Goal: Task Accomplishment & Management: Use online tool/utility

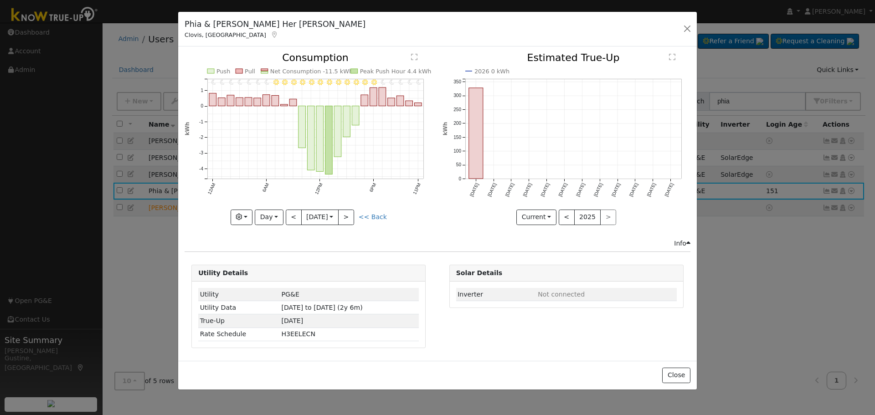
click at [671, 23] on div "Phia & Sue Her [PERSON_NAME], [GEOGRAPHIC_DATA] Default Account Default Account…" at bounding box center [437, 29] width 519 height 35
drag, startPoint x: 693, startPoint y: 27, endPoint x: 736, endPoint y: 71, distance: 61.2
click at [691, 27] on button "button" at bounding box center [687, 28] width 13 height 13
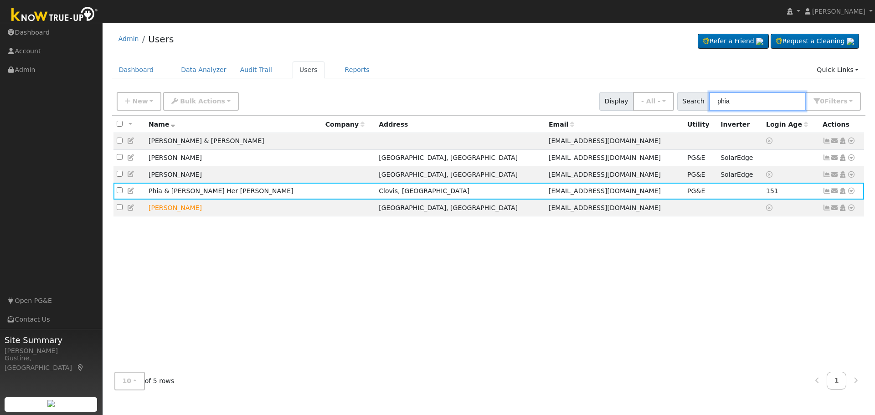
drag, startPoint x: 765, startPoint y: 93, endPoint x: 599, endPoint y: 102, distance: 166.2
click at [599, 102] on div "New Add User Quick Add Quick Connect Quick Convert Lead Bulk Actions Send Email…" at bounding box center [489, 100] width 748 height 22
type input "k"
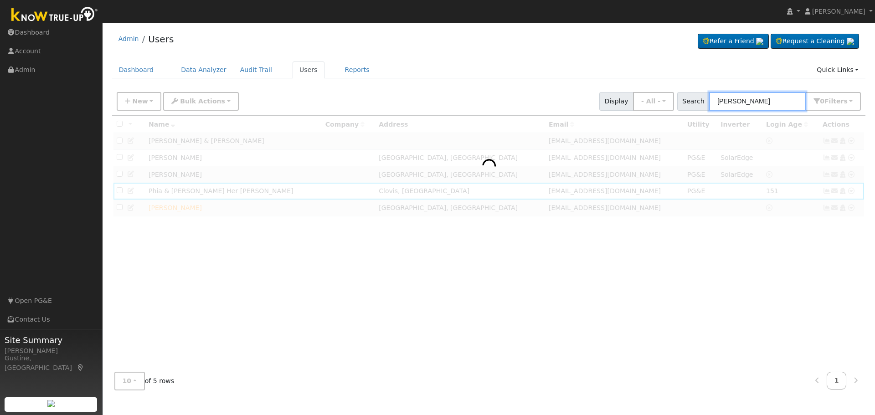
type input "[PERSON_NAME]"
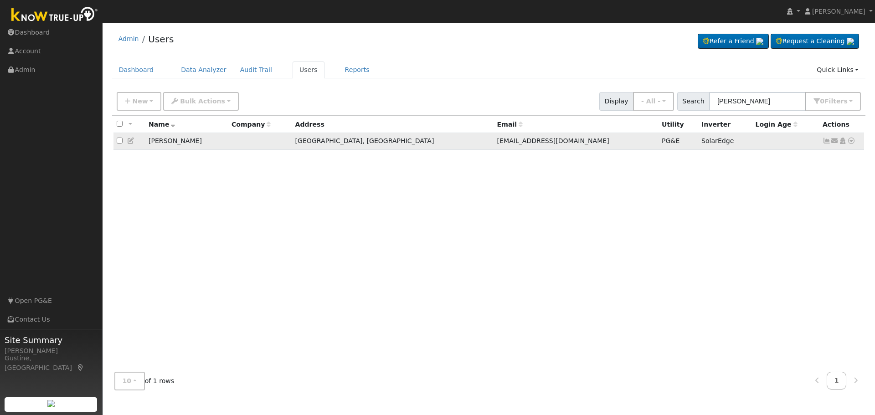
click at [826, 142] on icon at bounding box center [827, 141] width 8 height 6
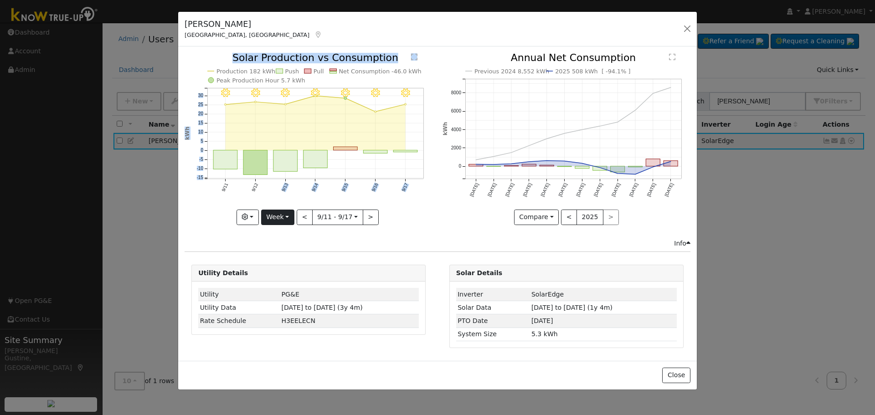
click at [292, 215] on div "9/17 - Clear 9/16 - Clear 9/15 - Clear 9/14 - Clear 9/13 - Clear 9/12 - Clear 9…" at bounding box center [309, 139] width 248 height 172
click at [291, 214] on button "Week" at bounding box center [277, 217] width 33 height 15
click at [299, 265] on link "Month" at bounding box center [293, 261] width 63 height 13
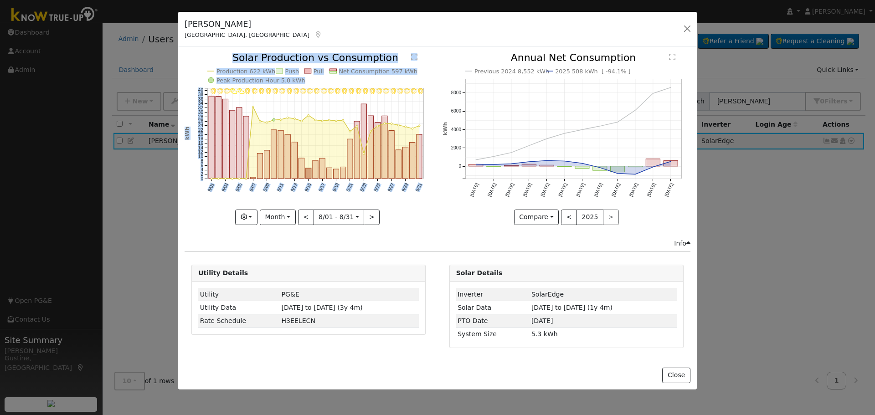
click at [416, 224] on div "Graphs Solar Production Previous Year Estimated Production Previous Year Consum…" at bounding box center [309, 217] width 248 height 15
click at [377, 216] on button ">" at bounding box center [372, 217] width 16 height 15
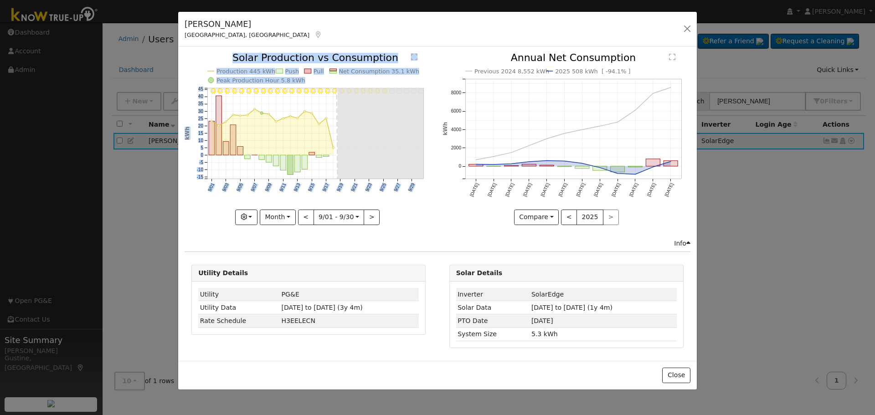
click at [258, 158] on icon "9/30 - Error: Unknown weather 9/29 - Error: Unknown weather 9/28 - Error: Unkno…" at bounding box center [309, 138] width 248 height 171
click at [265, 155] on icon "9/30 - Error: Unknown weather 9/29 - Error: Unknown weather 9/28 - Error: Unkno…" at bounding box center [309, 138] width 248 height 171
click at [265, 154] on icon "9/30 - Error: Unknown weather 9/29 - Error: Unknown weather 9/28 - Error: Unkno…" at bounding box center [309, 138] width 248 height 171
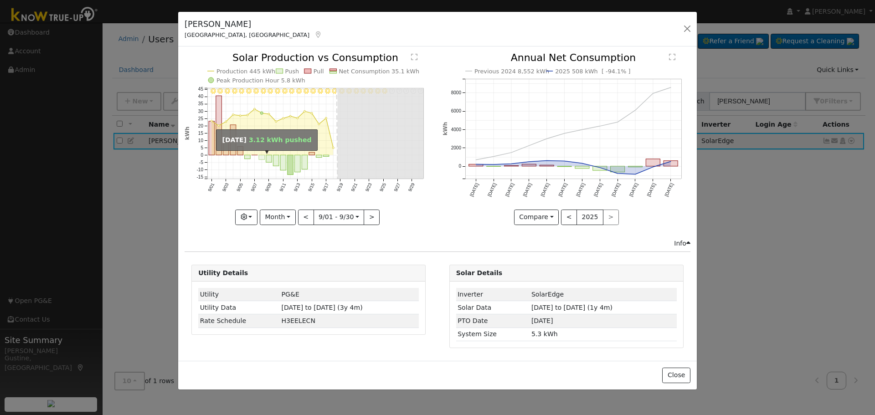
click at [263, 156] on rect "onclick=""" at bounding box center [262, 157] width 6 height 5
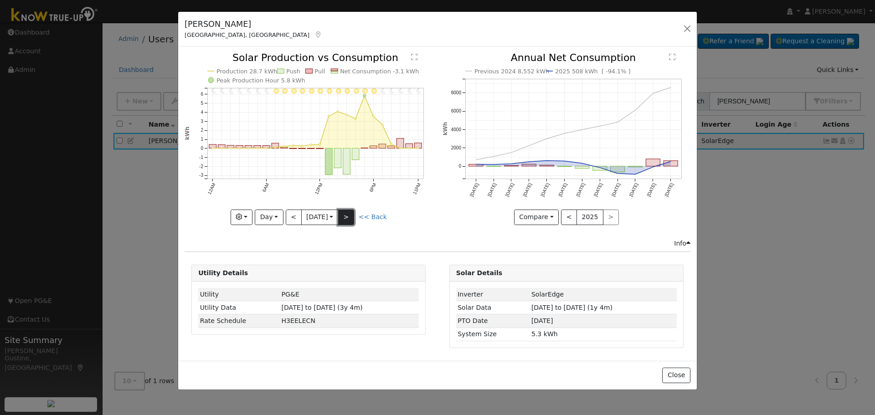
click at [350, 215] on button ">" at bounding box center [346, 217] width 16 height 15
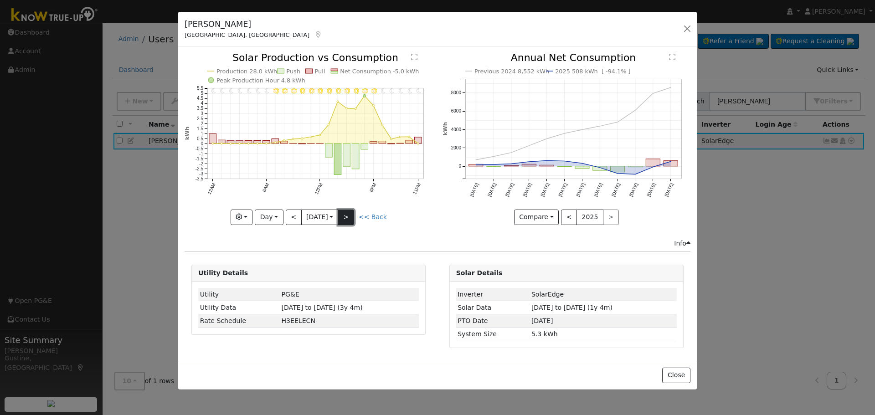
click at [353, 215] on button ">" at bounding box center [346, 217] width 16 height 15
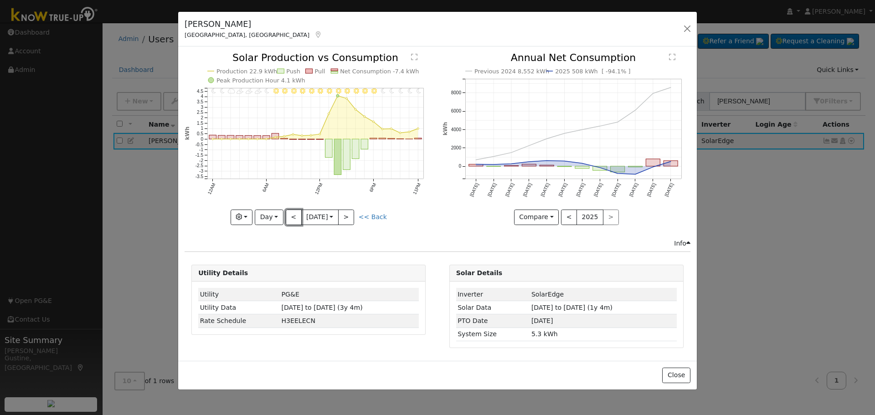
click at [289, 213] on button "<" at bounding box center [294, 217] width 16 height 15
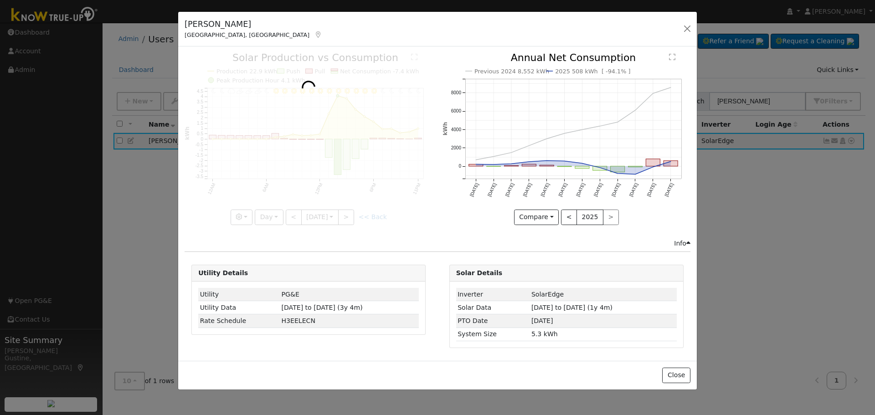
click at [289, 213] on div at bounding box center [309, 139] width 248 height 172
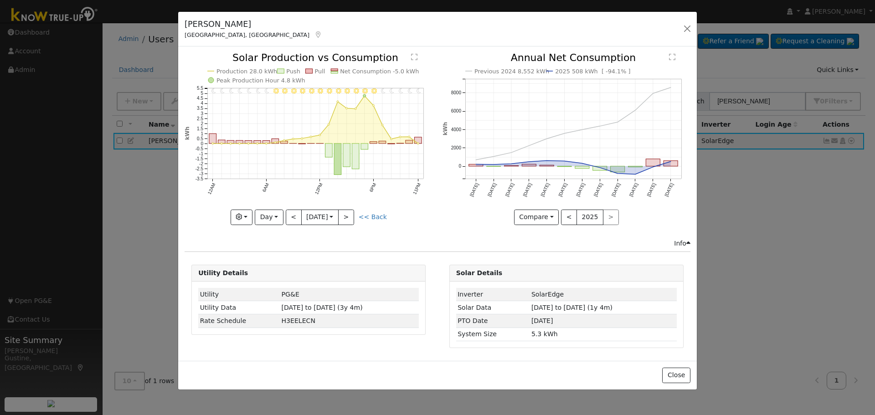
click at [289, 213] on div at bounding box center [309, 139] width 248 height 172
click at [289, 213] on button "<" at bounding box center [294, 217] width 16 height 15
click at [0, 0] on div at bounding box center [0, 0] width 0 height 0
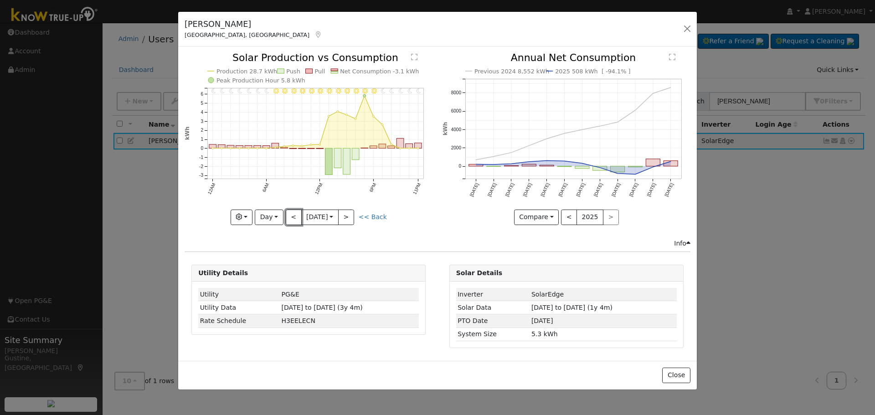
click at [297, 221] on button "<" at bounding box center [294, 217] width 16 height 15
click at [290, 216] on div at bounding box center [309, 139] width 248 height 172
click at [290, 216] on button "<" at bounding box center [294, 217] width 16 height 15
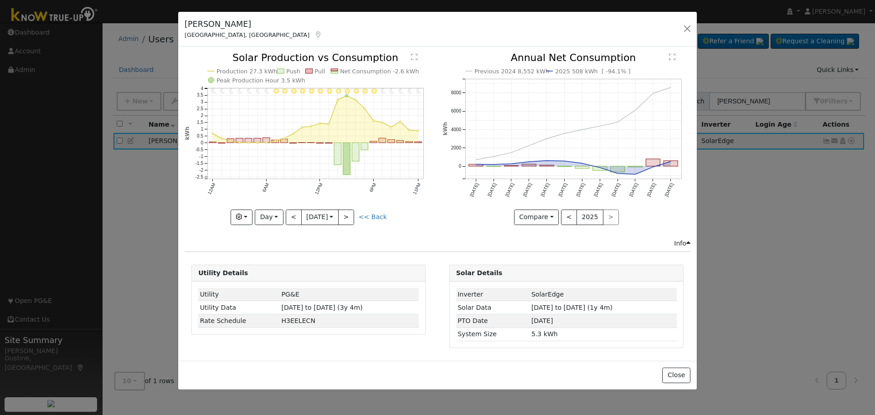
click at [783, 257] on div "[PERSON_NAME], [GEOGRAPHIC_DATA] Default Account Default Account [STREET_ADDRES…" at bounding box center [437, 207] width 875 height 415
click at [290, 217] on button "<" at bounding box center [294, 217] width 16 height 15
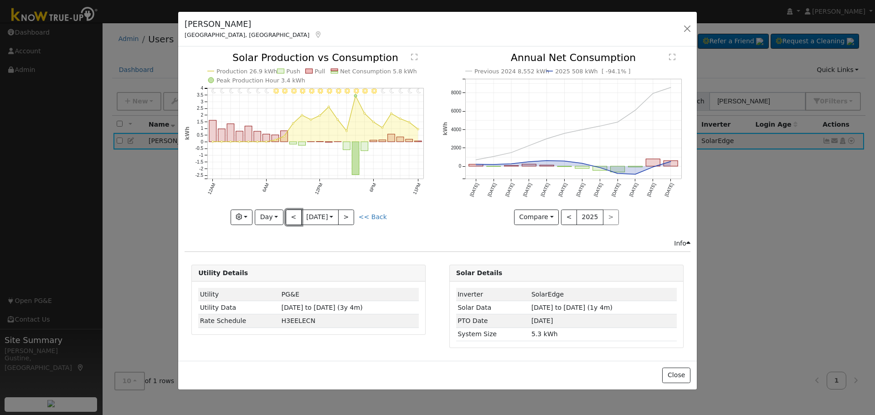
click at [290, 217] on button "<" at bounding box center [294, 217] width 16 height 15
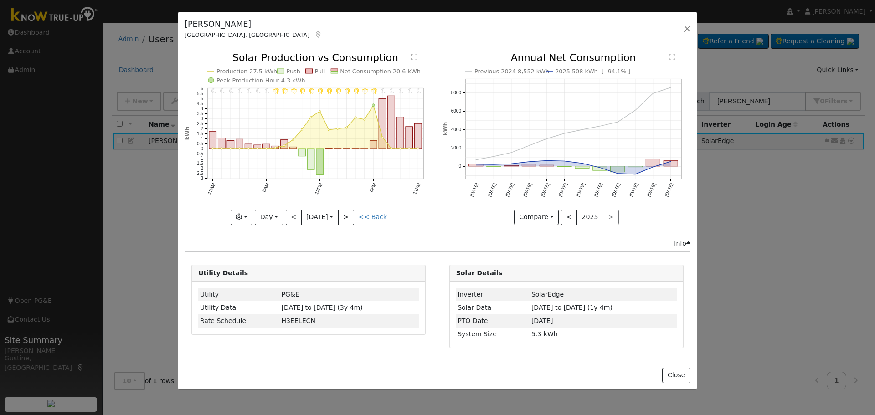
drag, startPoint x: 83, startPoint y: 217, endPoint x: 371, endPoint y: 134, distance: 299.4
click at [83, 217] on div "[PERSON_NAME], [GEOGRAPHIC_DATA] Default Account Default Account [STREET_ADDRES…" at bounding box center [437, 207] width 875 height 415
click at [275, 211] on button "Day" at bounding box center [269, 217] width 28 height 15
click at [298, 260] on link "Month" at bounding box center [286, 261] width 63 height 13
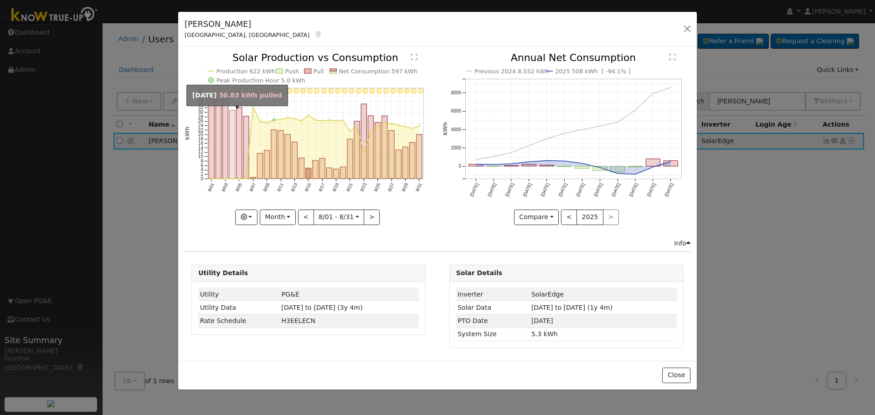
click at [232, 155] on rect "onclick=""" at bounding box center [232, 145] width 5 height 68
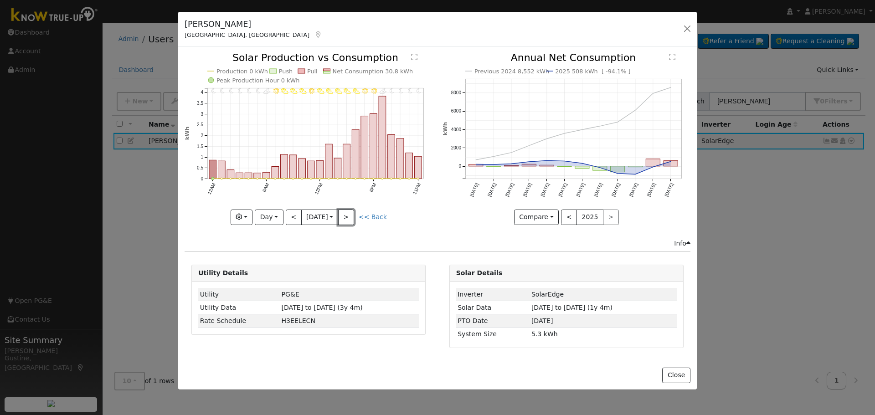
click at [354, 220] on button ">" at bounding box center [346, 217] width 16 height 15
click at [354, 218] on button ">" at bounding box center [346, 217] width 16 height 15
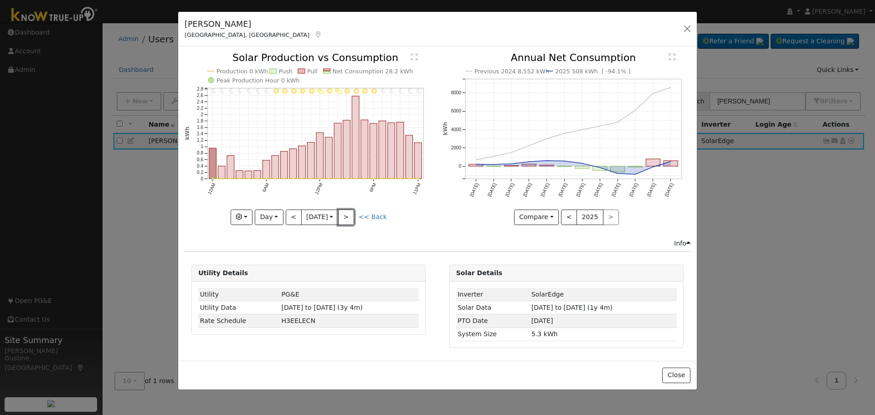
click at [354, 218] on button ">" at bounding box center [346, 217] width 16 height 15
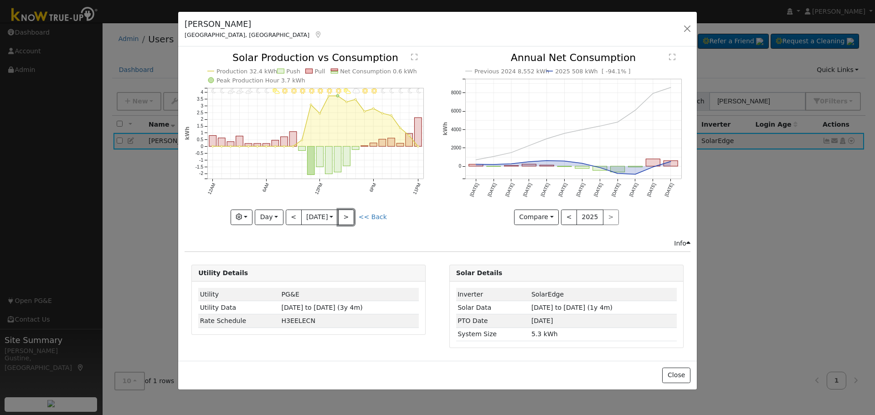
click at [354, 218] on button ">" at bounding box center [346, 217] width 16 height 15
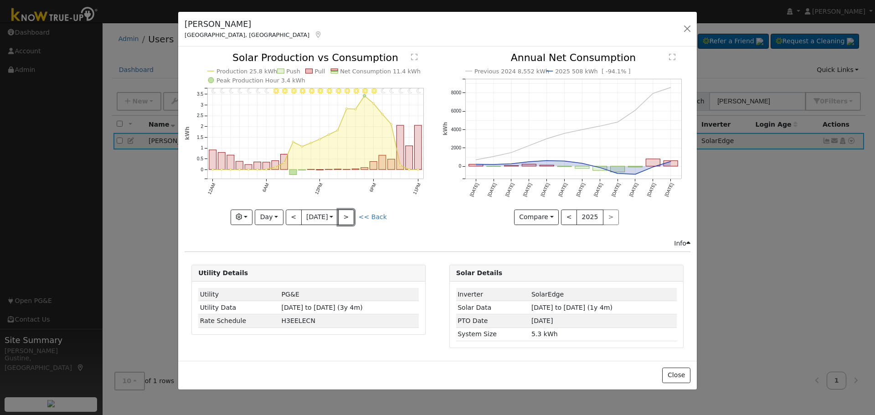
click at [354, 218] on button ">" at bounding box center [346, 217] width 16 height 15
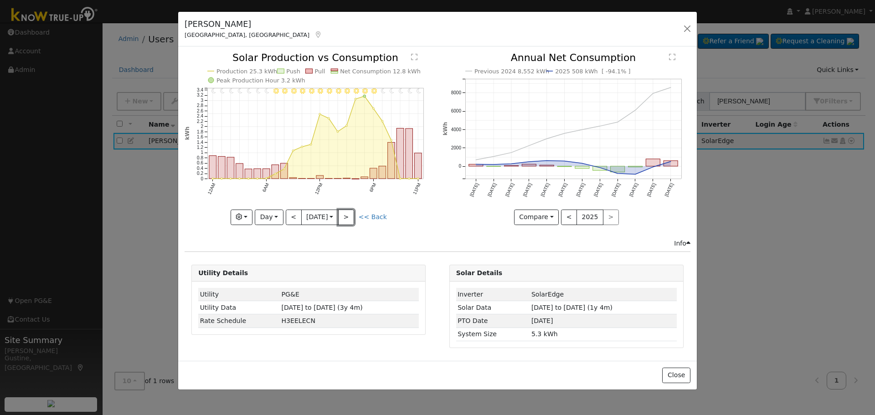
click at [354, 218] on button ">" at bounding box center [346, 217] width 16 height 15
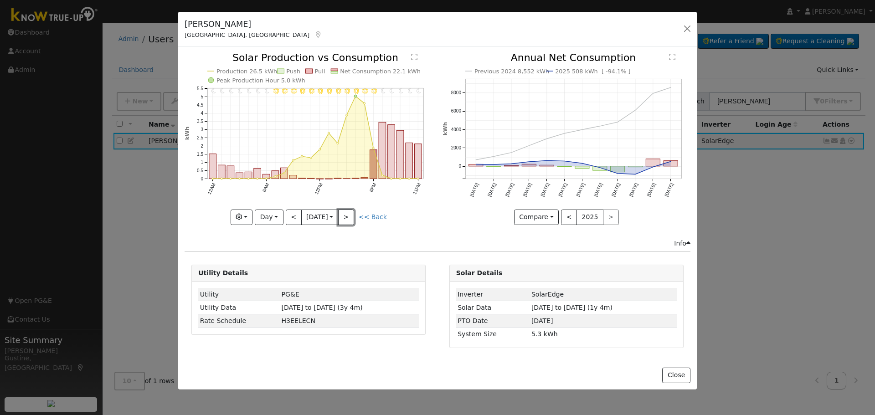
click at [354, 218] on button ">" at bounding box center [346, 217] width 16 height 15
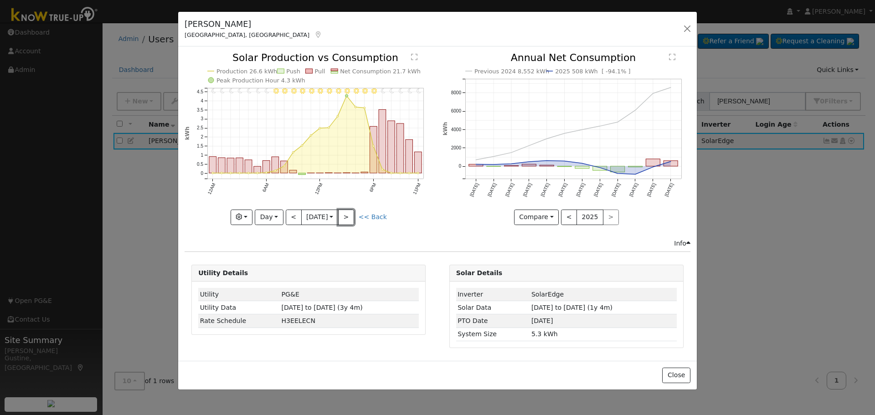
click at [354, 218] on button ">" at bounding box center [346, 217] width 16 height 15
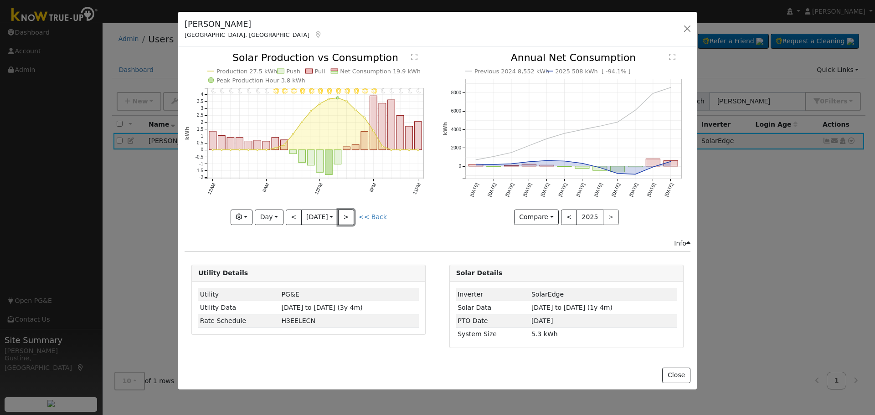
click at [354, 218] on button ">" at bounding box center [346, 217] width 16 height 15
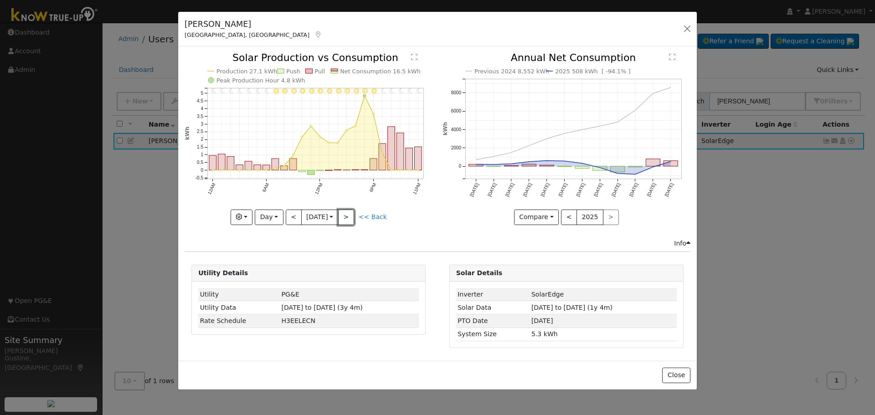
click at [354, 218] on button ">" at bounding box center [346, 217] width 16 height 15
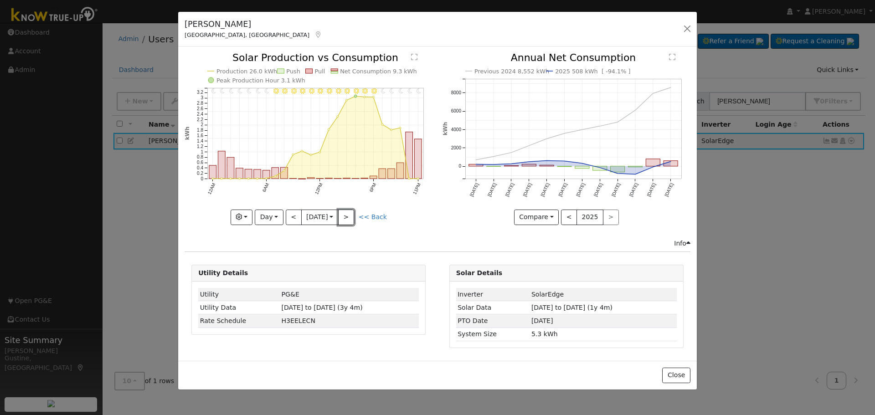
click at [354, 218] on button ">" at bounding box center [346, 217] width 16 height 15
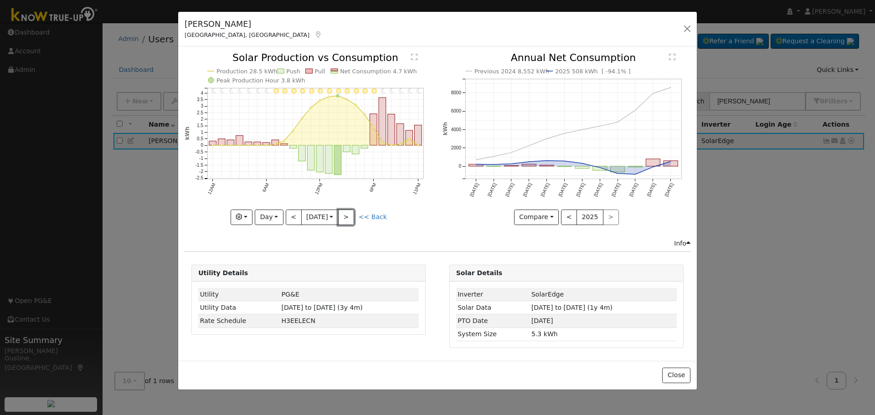
click at [354, 218] on button ">" at bounding box center [346, 217] width 16 height 15
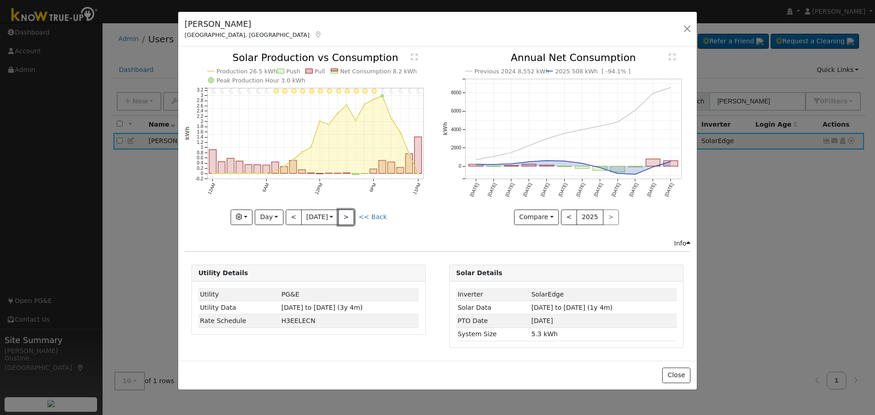
click at [354, 218] on button ">" at bounding box center [346, 217] width 16 height 15
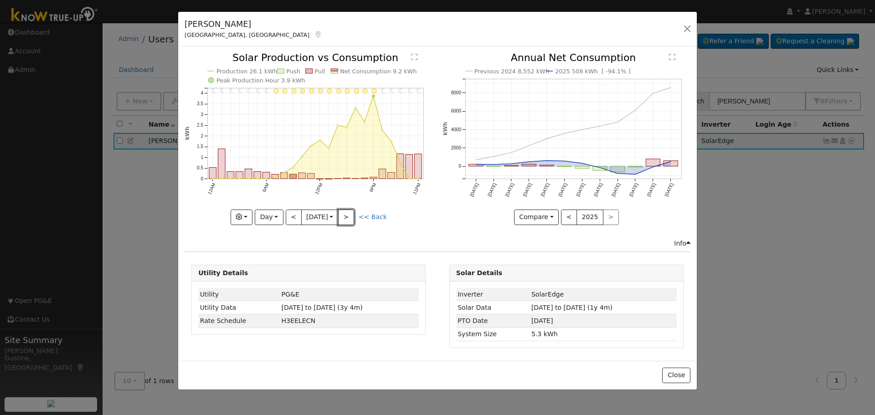
click at [354, 218] on button ">" at bounding box center [346, 217] width 16 height 15
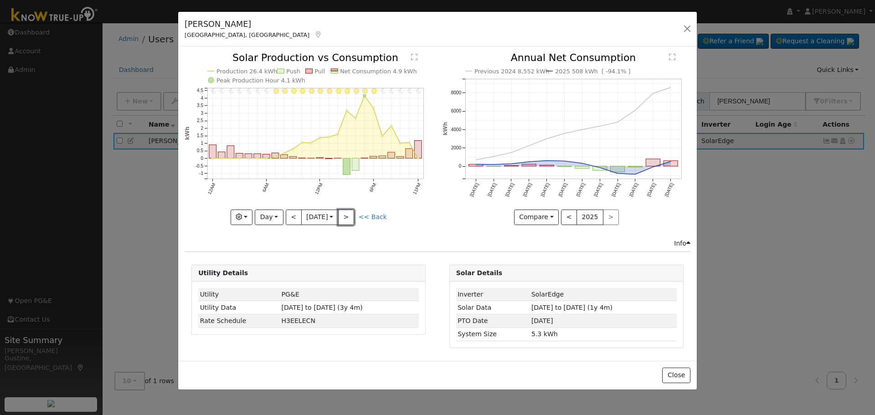
click at [354, 218] on button ">" at bounding box center [346, 217] width 16 height 15
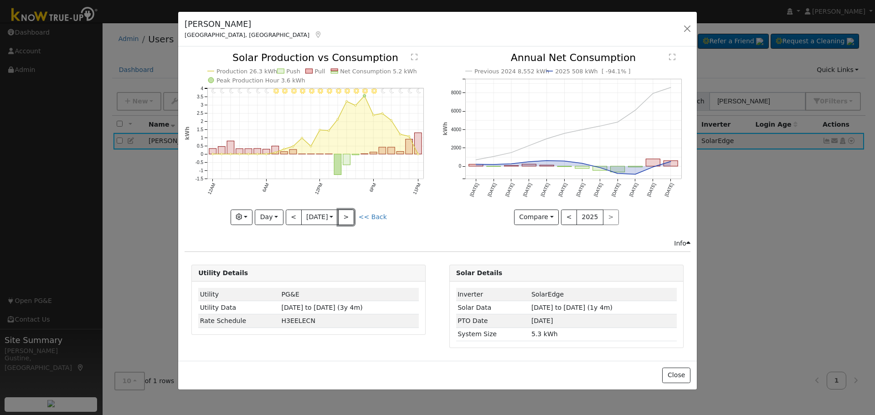
click at [354, 218] on button ">" at bounding box center [346, 217] width 16 height 15
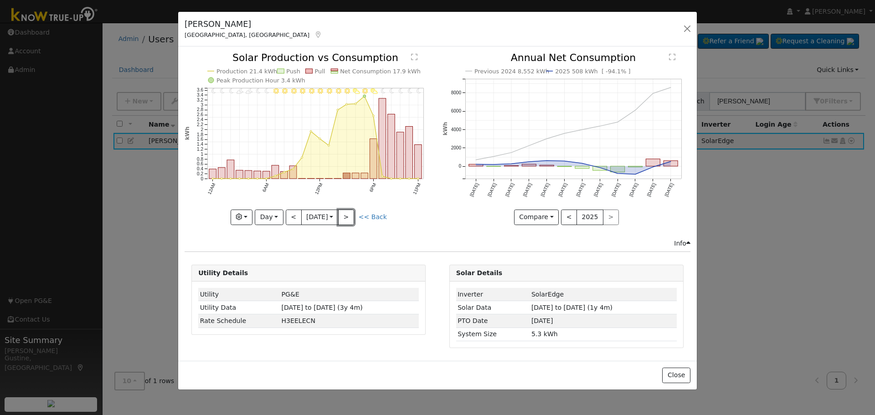
click at [354, 218] on button ">" at bounding box center [346, 217] width 16 height 15
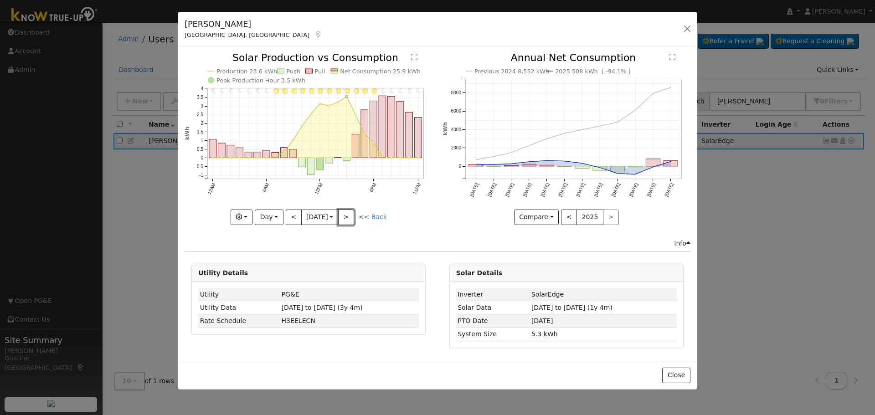
click at [354, 218] on button ">" at bounding box center [346, 217] width 16 height 15
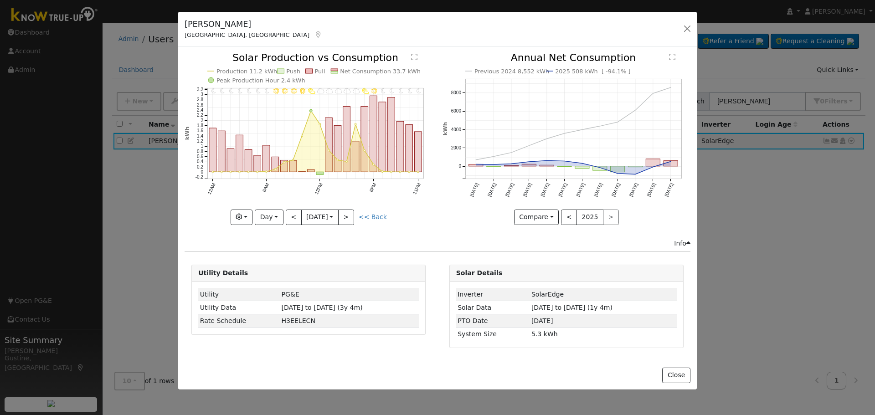
click at [354, 218] on div at bounding box center [309, 139] width 248 height 172
click at [354, 218] on div "11PM - Clear 10PM - Clear 9PM - Clear 8PM - Clear 7PM - Clear 6PM - MostlyClear…" at bounding box center [309, 139] width 248 height 172
click at [354, 218] on button ">" at bounding box center [346, 217] width 16 height 15
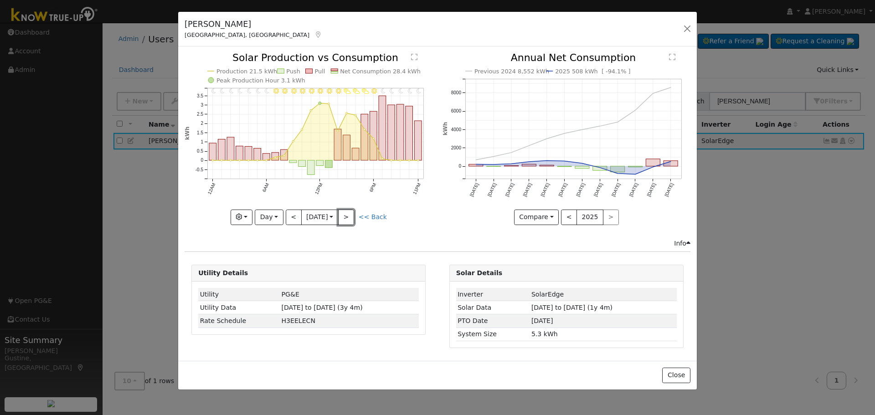
click at [354, 218] on button ">" at bounding box center [346, 217] width 16 height 15
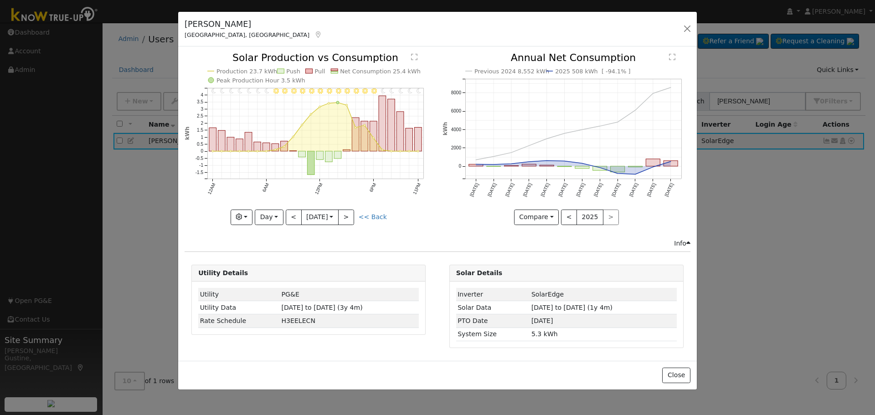
click at [354, 218] on div at bounding box center [309, 139] width 248 height 172
click at [354, 218] on div "11PM - Clear 10PM - Clear 9PM - MostlyClear 8PM - MostlyClear 7PM - MostlyClear…" at bounding box center [309, 139] width 248 height 172
click at [354, 218] on button ">" at bounding box center [346, 217] width 16 height 15
click at [0, 0] on div at bounding box center [0, 0] width 0 height 0
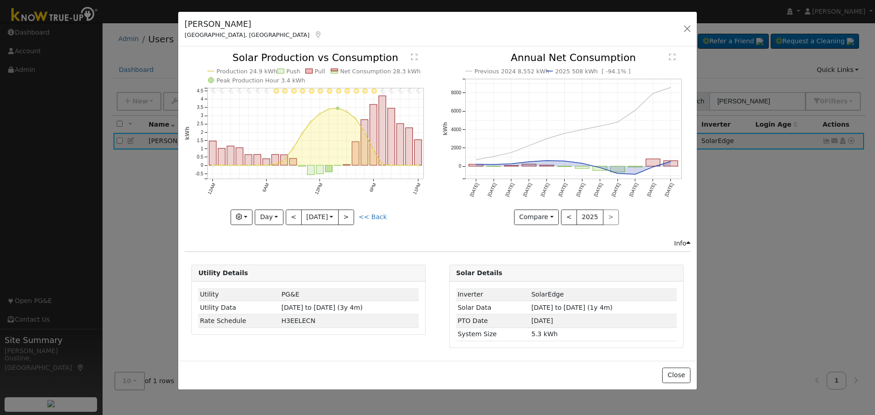
click at [354, 218] on div "11PM - Clear 10PM - Clear 9PM - Clear 8PM - Clear 7PM - MostlyClear 6PM - Clear…" at bounding box center [309, 139] width 248 height 172
click at [354, 218] on button ">" at bounding box center [346, 217] width 16 height 15
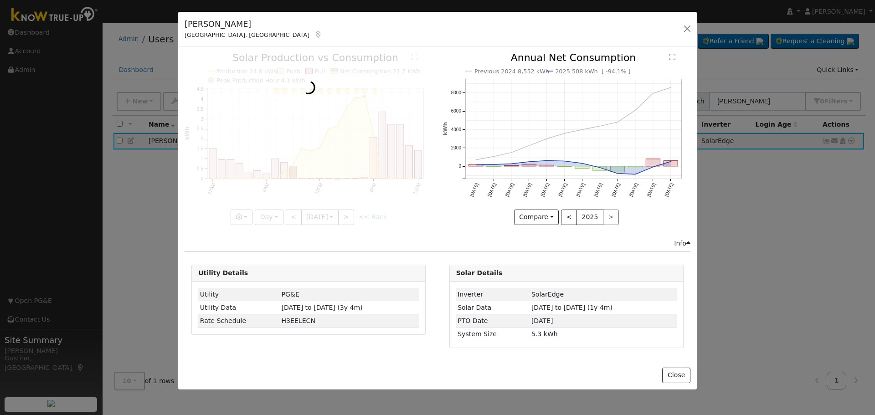
click at [354, 218] on div at bounding box center [309, 139] width 248 height 172
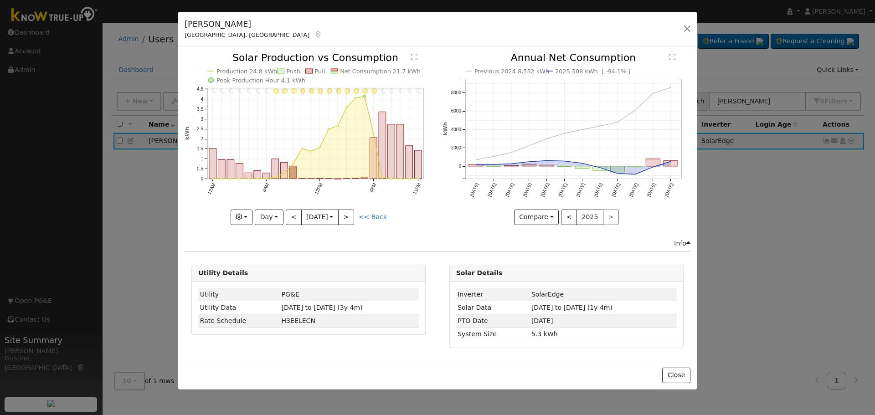
click at [354, 218] on div "11PM - Clear 10PM - Clear 9PM - Clear 8PM - Clear 7PM - Clear 6PM - Clear 5PM -…" at bounding box center [309, 139] width 248 height 172
click at [354, 218] on button ">" at bounding box center [346, 217] width 16 height 15
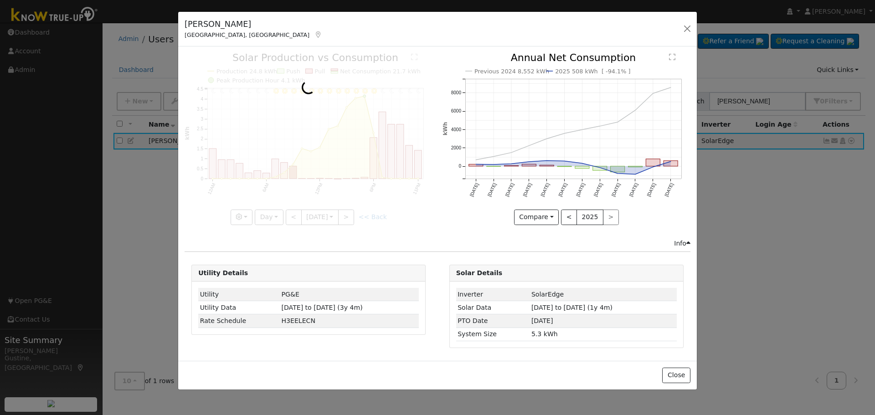
click at [354, 218] on div at bounding box center [309, 139] width 248 height 172
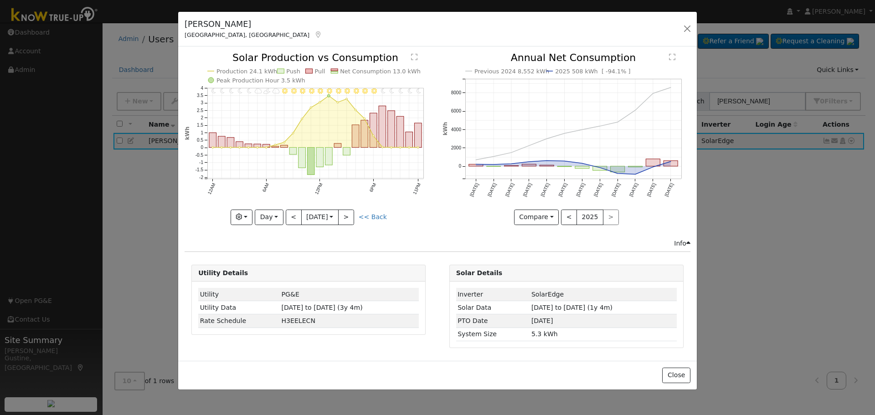
click at [354, 218] on div at bounding box center [309, 139] width 248 height 172
click at [354, 218] on button ">" at bounding box center [346, 217] width 16 height 15
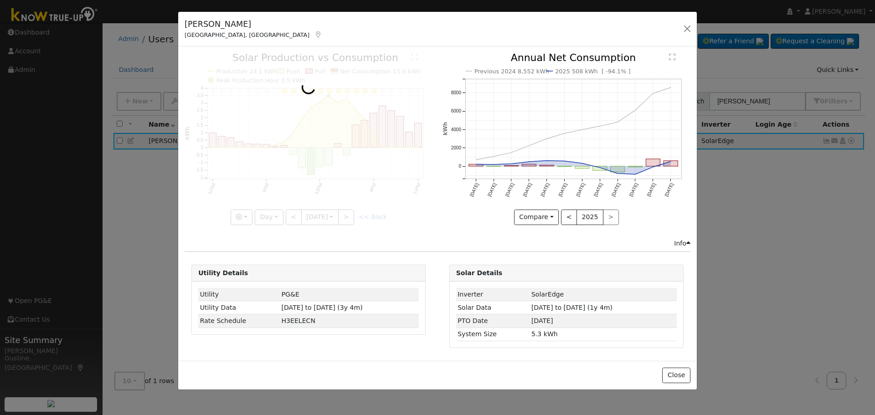
click at [354, 218] on div at bounding box center [309, 139] width 248 height 172
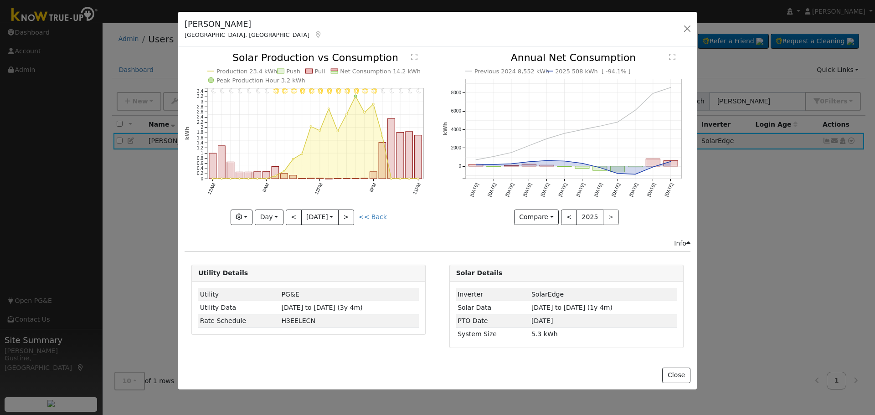
click at [354, 218] on div at bounding box center [309, 139] width 248 height 172
click at [354, 218] on div "11PM - Clear 10PM - Clear 9PM - Clear 8PM - Clear 7PM - Clear 6PM - Clear 5PM -…" at bounding box center [309, 139] width 248 height 172
click at [354, 218] on button ">" at bounding box center [346, 217] width 16 height 15
click at [354, 218] on div at bounding box center [309, 139] width 248 height 172
click at [354, 218] on div "11PM - Clear 10PM - Clear 9PM - Clear 8PM - Clear 7PM - Clear 6PM - Clear 5PM -…" at bounding box center [309, 139] width 248 height 172
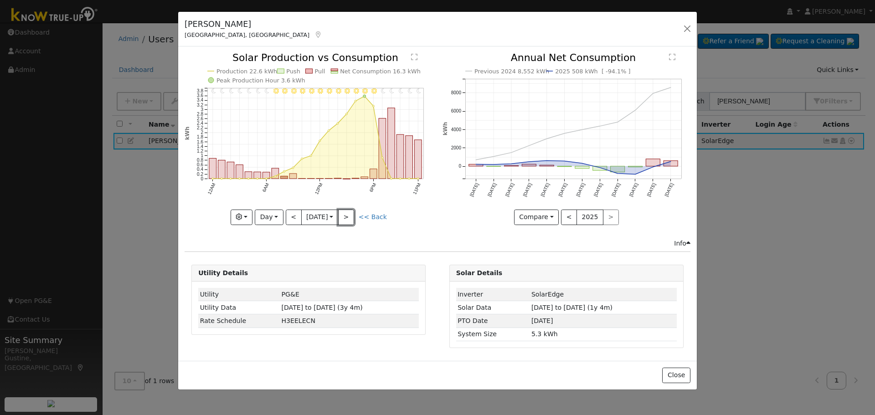
click at [354, 218] on button ">" at bounding box center [346, 217] width 16 height 15
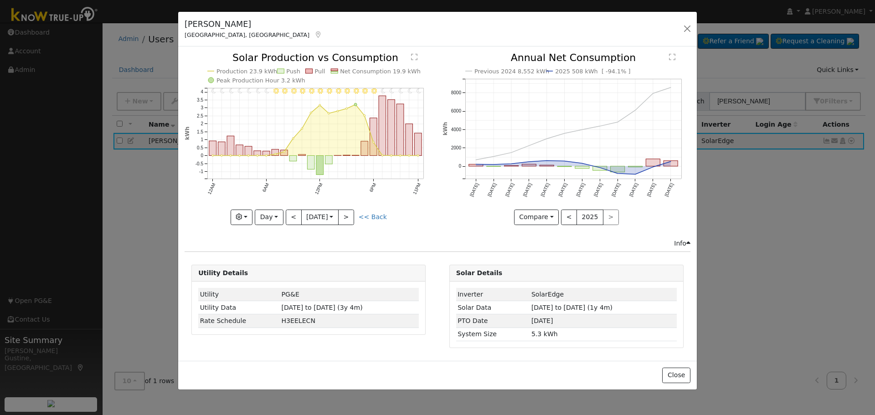
click at [354, 218] on div at bounding box center [309, 139] width 248 height 172
click at [354, 218] on div "11PM - Clear 10PM - Clear 9PM - Clear 8PM - Clear 7PM - Clear 6PM - Clear 5PM -…" at bounding box center [309, 139] width 248 height 172
click at [354, 218] on button ">" at bounding box center [346, 217] width 16 height 15
click at [0, 0] on div at bounding box center [0, 0] width 0 height 0
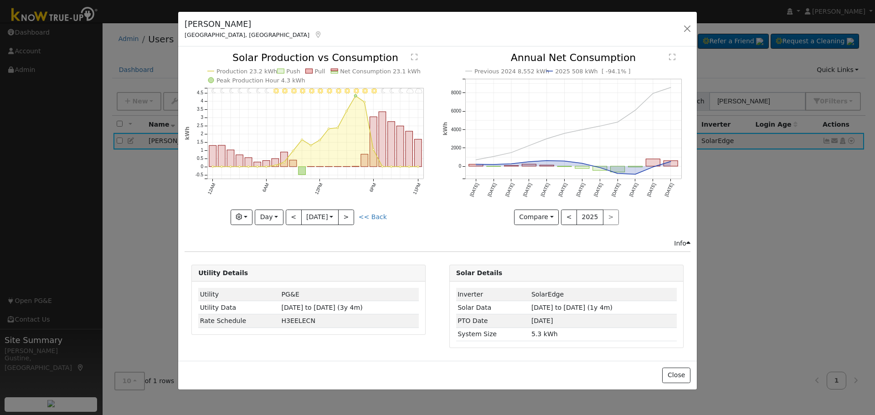
click at [354, 218] on div "11PM - MostlyCloudy 10PM - MostlyCloudy 9PM - MostlyClear 8PM - Clear 7PM - Cle…" at bounding box center [309, 139] width 248 height 172
click at [354, 218] on button ">" at bounding box center [346, 217] width 16 height 15
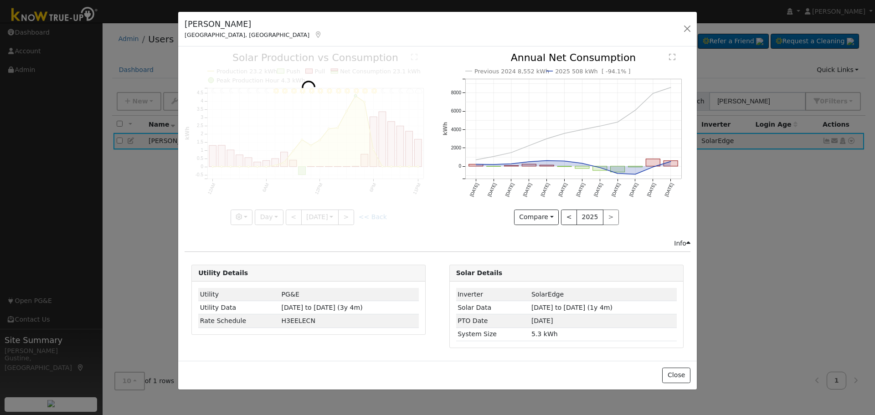
click at [354, 218] on div at bounding box center [309, 139] width 248 height 172
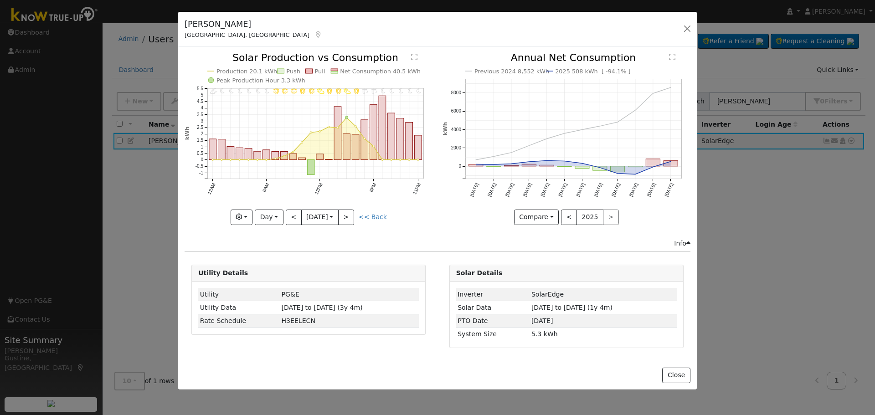
click at [354, 218] on div at bounding box center [309, 139] width 248 height 172
click at [354, 218] on button ">" at bounding box center [346, 217] width 16 height 15
click at [0, 0] on div at bounding box center [0, 0] width 0 height 0
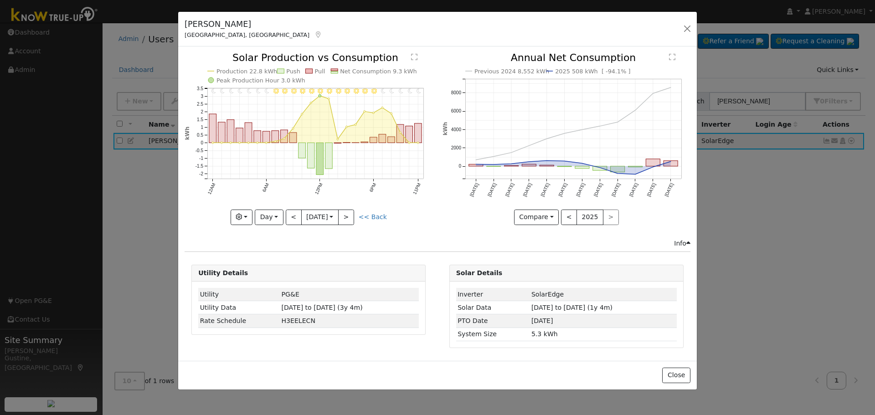
click at [354, 218] on div at bounding box center [309, 139] width 248 height 172
click at [354, 218] on button ">" at bounding box center [346, 217] width 16 height 15
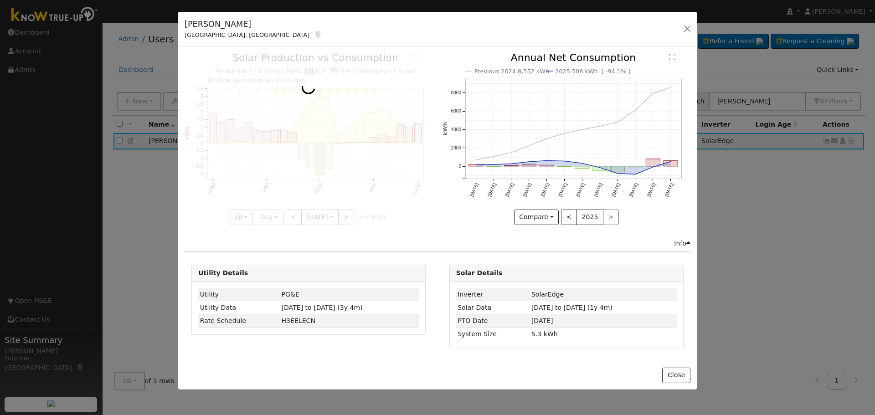
click at [354, 218] on div at bounding box center [309, 139] width 248 height 172
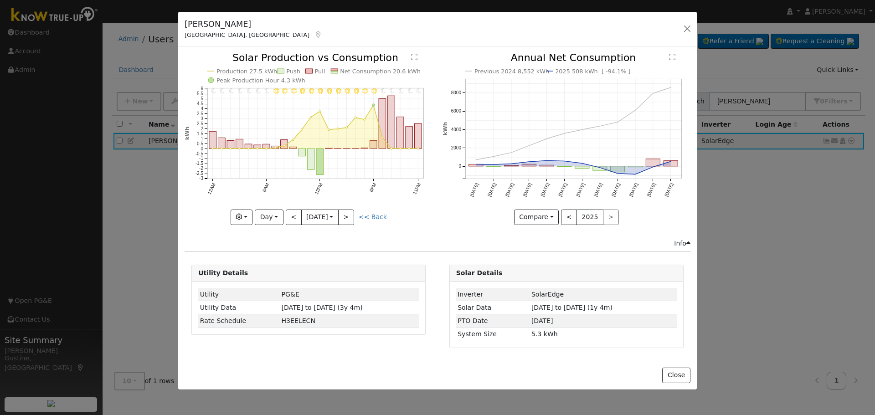
click at [354, 218] on div at bounding box center [309, 139] width 248 height 172
click at [354, 218] on button ">" at bounding box center [346, 217] width 16 height 15
click at [0, 0] on div at bounding box center [0, 0] width 0 height 0
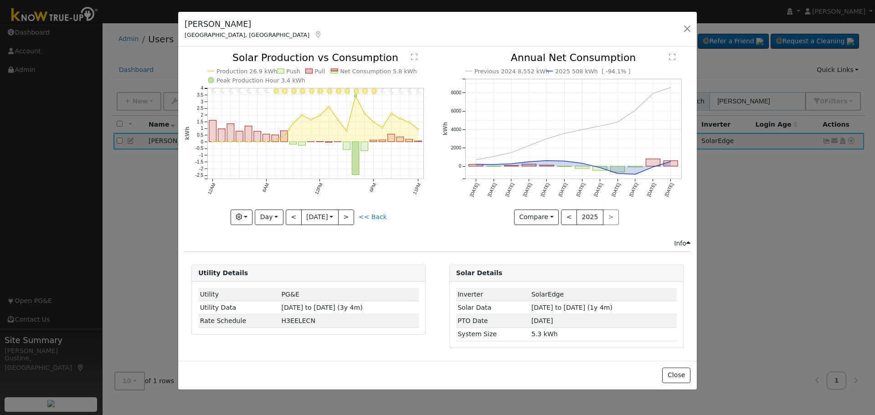
click at [354, 218] on div at bounding box center [309, 139] width 248 height 172
click at [354, 218] on div "11PM - Clear 10PM - Clear 9PM - Clear 8PM - Clear 7PM - Clear 6PM - Clear 5PM -…" at bounding box center [309, 139] width 248 height 172
click at [354, 218] on button ">" at bounding box center [346, 217] width 16 height 15
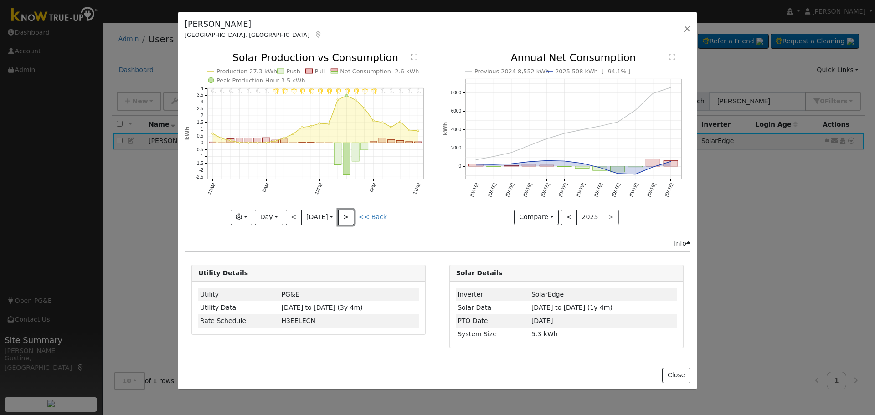
click at [354, 218] on button ">" at bounding box center [346, 217] width 16 height 15
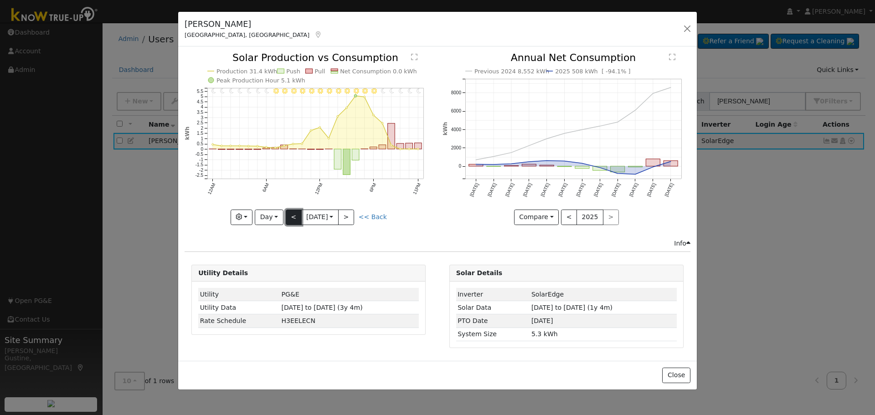
click at [296, 216] on button "<" at bounding box center [294, 217] width 16 height 15
click at [0, 0] on div at bounding box center [0, 0] width 0 height 0
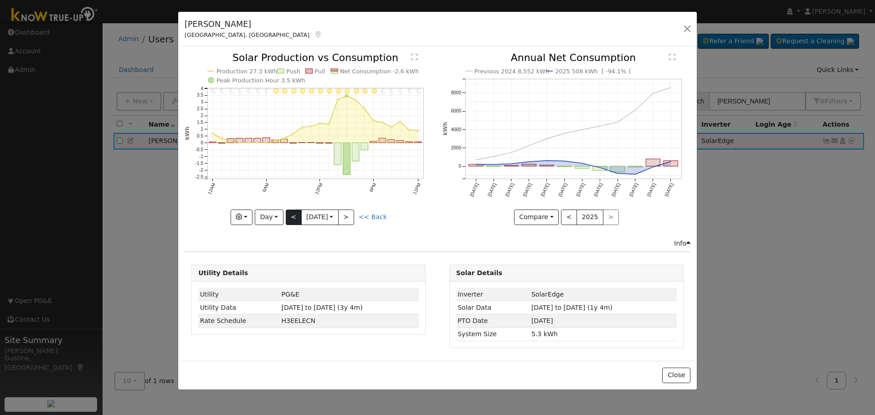
click at [296, 216] on div at bounding box center [309, 139] width 248 height 172
click at [296, 216] on div "11PM - Clear 10PM - Clear 9PM - Clear 8PM - Clear 7PM - Clear 6PM - Clear 5PM -…" at bounding box center [309, 139] width 248 height 172
click at [296, 216] on button "<" at bounding box center [294, 217] width 16 height 15
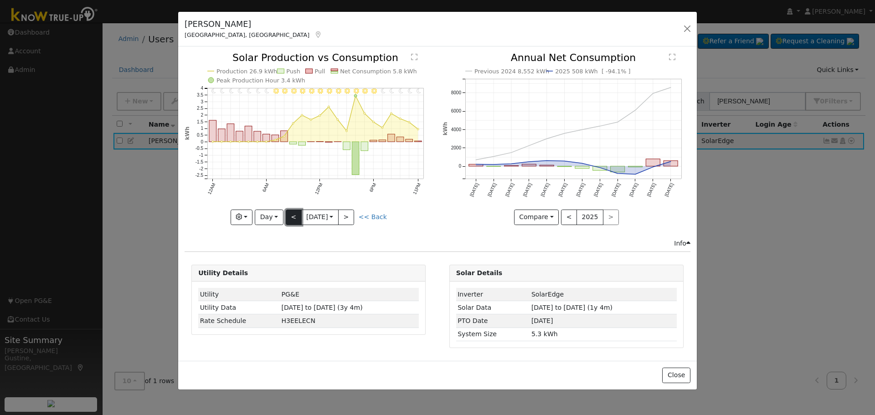
click at [296, 216] on button "<" at bounding box center [294, 217] width 16 height 15
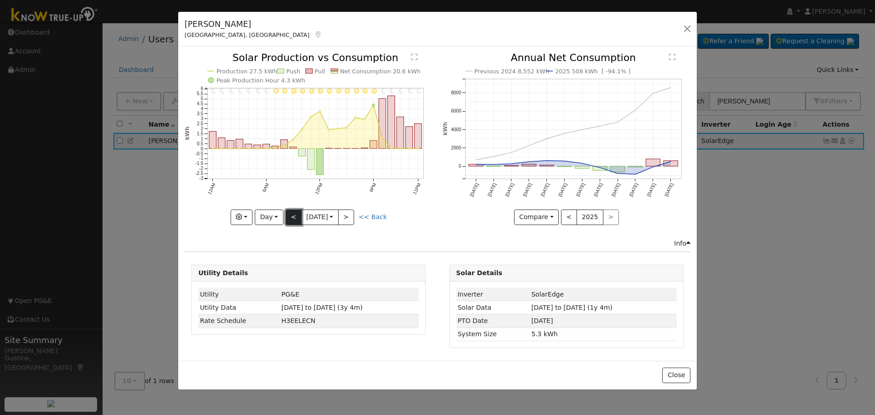
click at [296, 214] on button "<" at bounding box center [294, 217] width 16 height 15
type input "[DATE]"
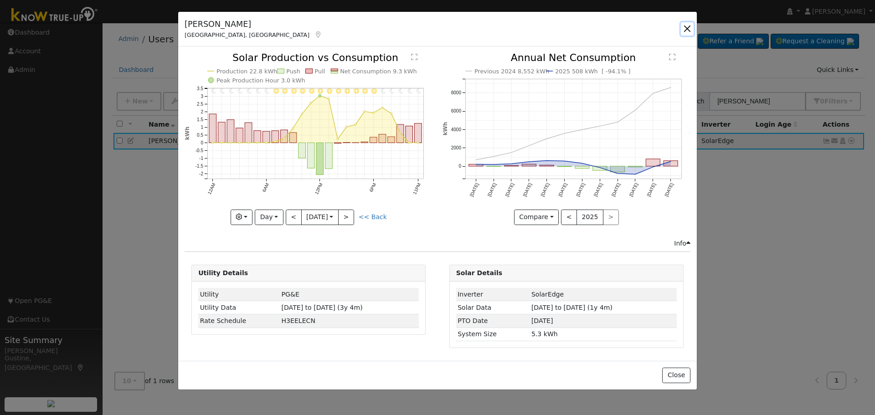
click at [690, 30] on button "button" at bounding box center [687, 28] width 13 height 13
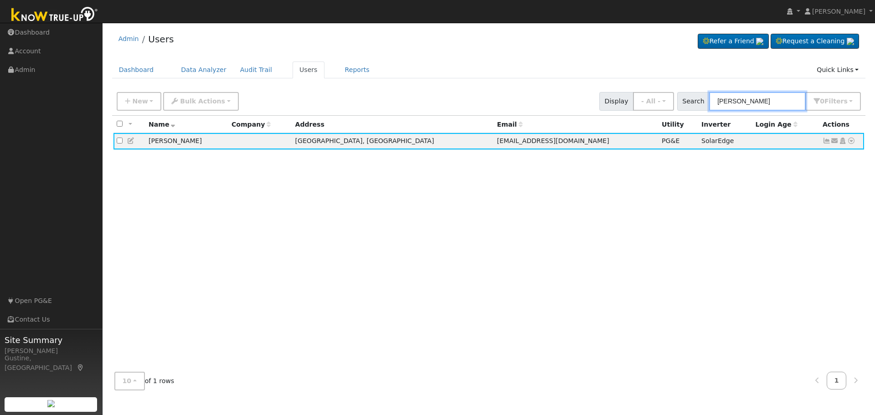
click at [754, 93] on input "[PERSON_NAME]" at bounding box center [757, 101] width 97 height 19
click at [757, 100] on input "[PERSON_NAME]" at bounding box center [757, 101] width 97 height 19
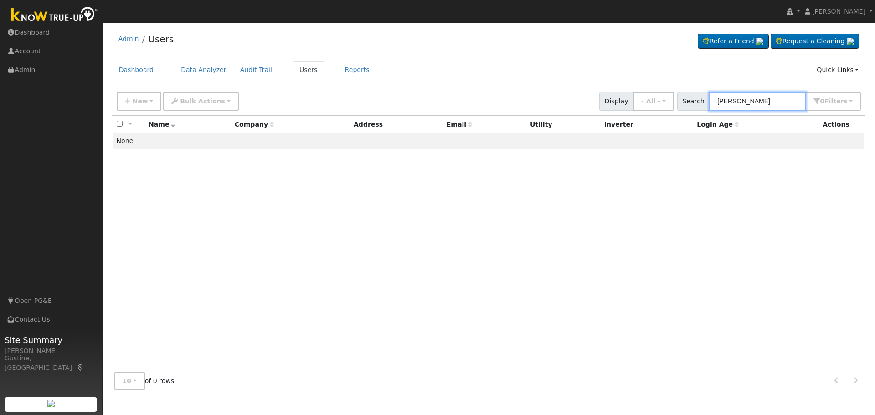
click at [783, 100] on input "[PERSON_NAME]" at bounding box center [757, 101] width 97 height 19
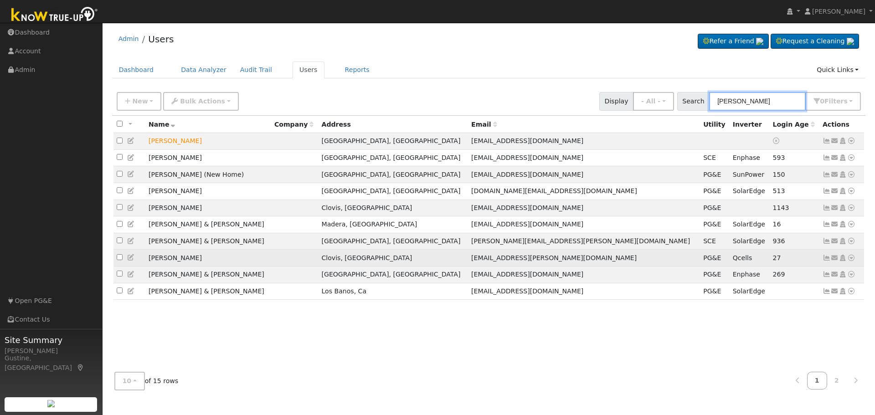
type input "[PERSON_NAME]"
click at [825, 261] on icon at bounding box center [827, 258] width 8 height 6
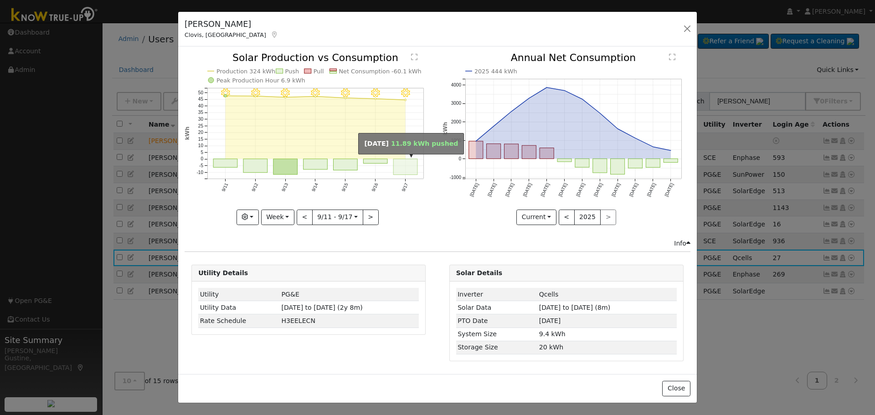
click at [397, 169] on rect "onclick=""" at bounding box center [406, 167] width 24 height 16
type input "[DATE]"
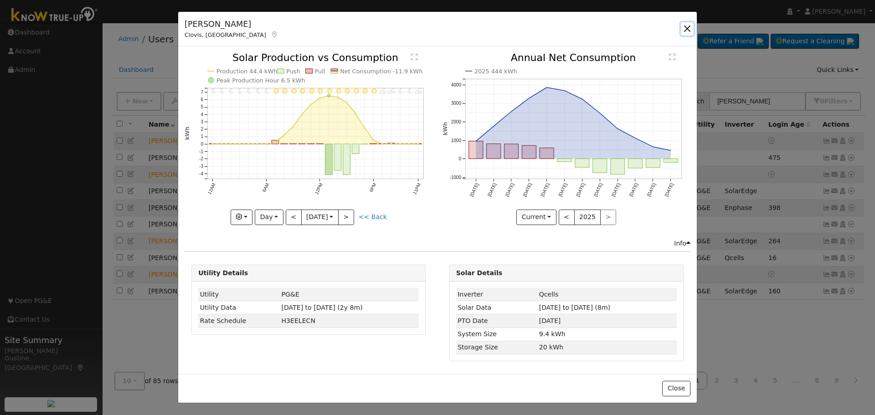
click at [686, 24] on button "button" at bounding box center [687, 28] width 13 height 13
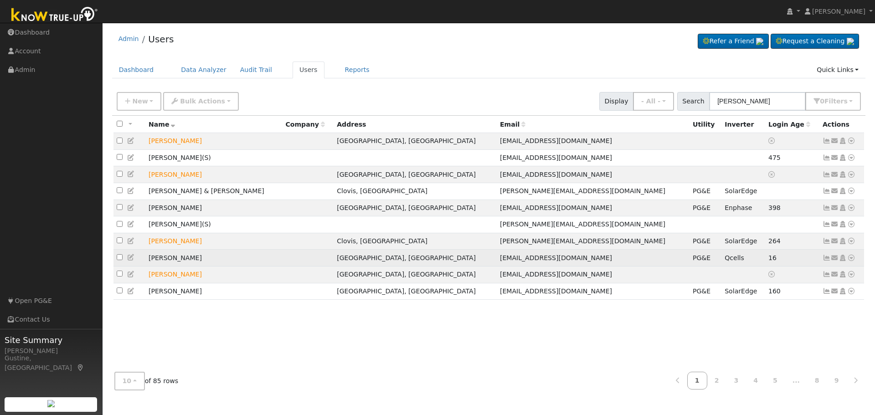
click at [852, 261] on icon at bounding box center [851, 258] width 8 height 6
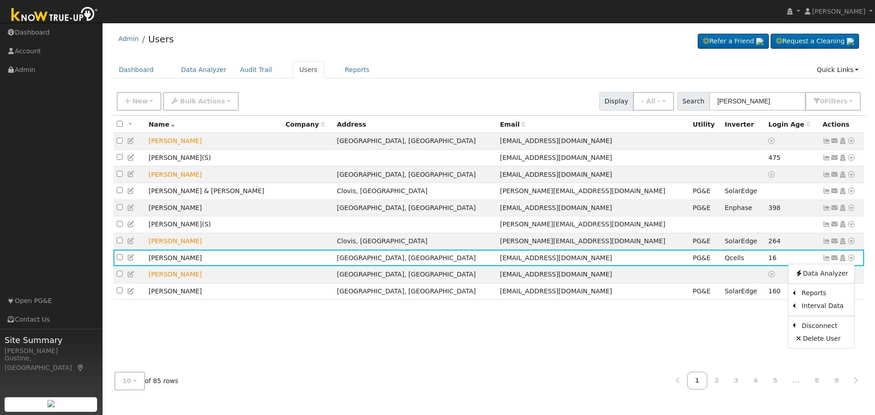
click at [845, 276] on link "Data Analyzer" at bounding box center [822, 274] width 66 height 13
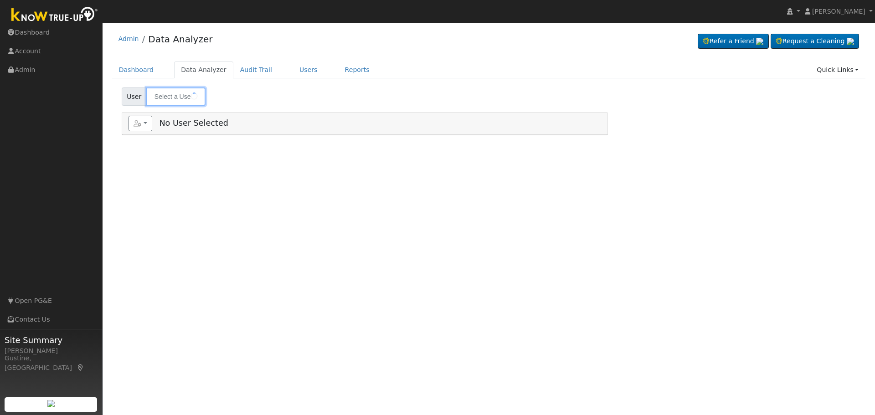
type input "[PERSON_NAME]"
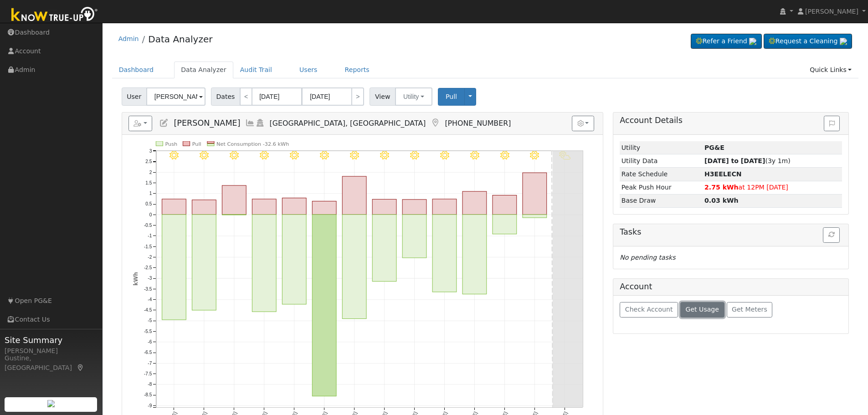
click at [692, 310] on span "Get Usage" at bounding box center [702, 309] width 33 height 7
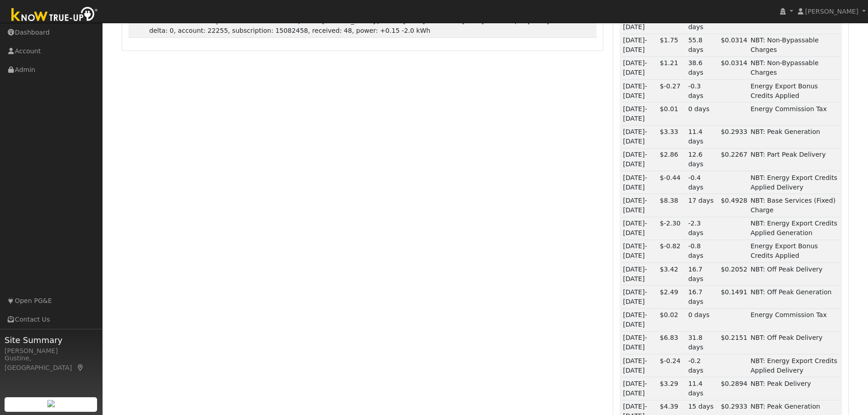
scroll to position [612, 0]
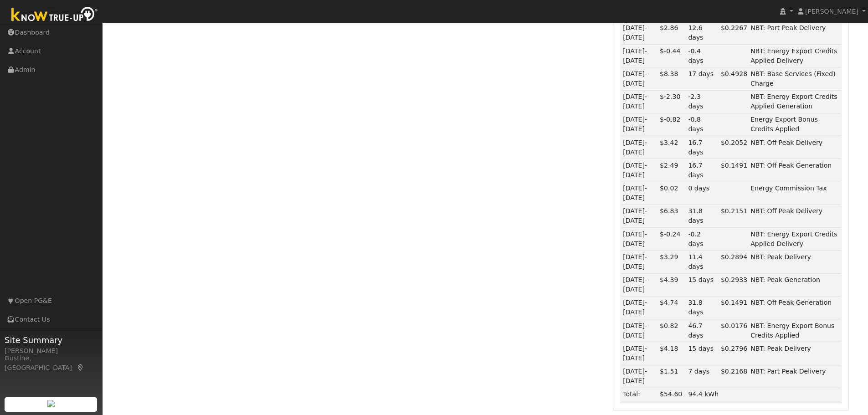
click at [836, 265] on td "NBT: Peak Delivery" at bounding box center [795, 262] width 92 height 23
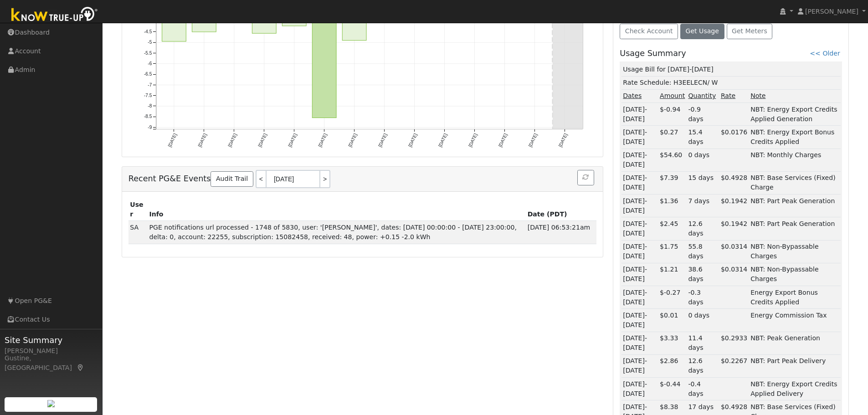
scroll to position [156, 0]
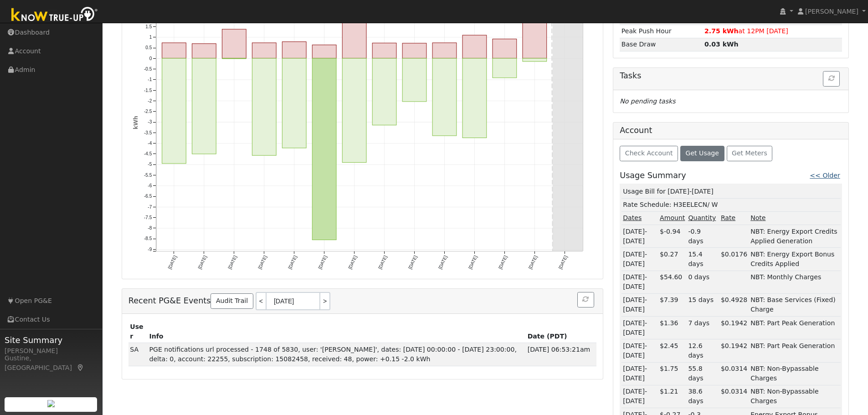
drag, startPoint x: 842, startPoint y: 172, endPoint x: 832, endPoint y: 181, distance: 13.2
click at [836, 178] on span "<< Older" at bounding box center [826, 176] width 32 height 10
click at [833, 174] on link "<< Older" at bounding box center [825, 175] width 30 height 7
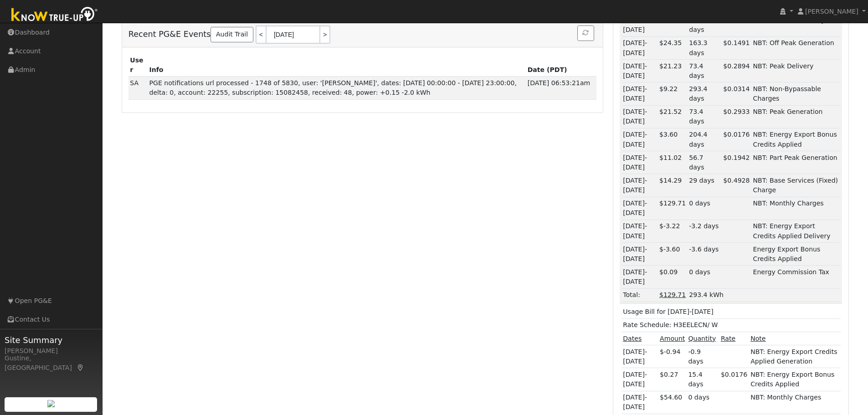
scroll to position [430, 0]
